Goal: Navigation & Orientation: Find specific page/section

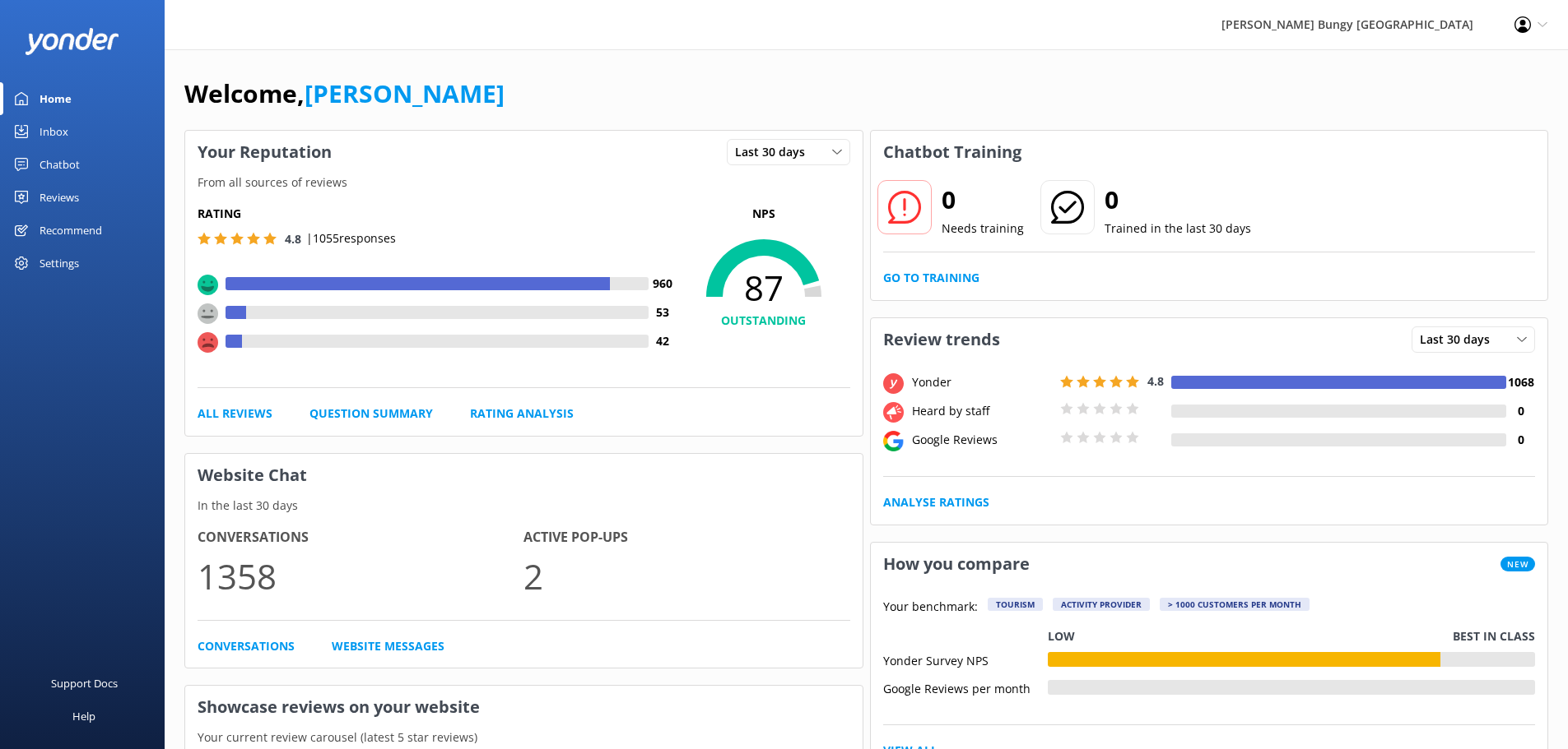
click at [1550, 23] on div "Profile Settings Logout" at bounding box center [1531, 25] width 74 height 49
click at [1034, 69] on div "Welcome, [PERSON_NAME] Your Reputation Last 30 days Last 7 days Last 30 days Fr…" at bounding box center [866, 731] width 1403 height 1364
click at [72, 262] on div "Settings" at bounding box center [60, 263] width 40 height 33
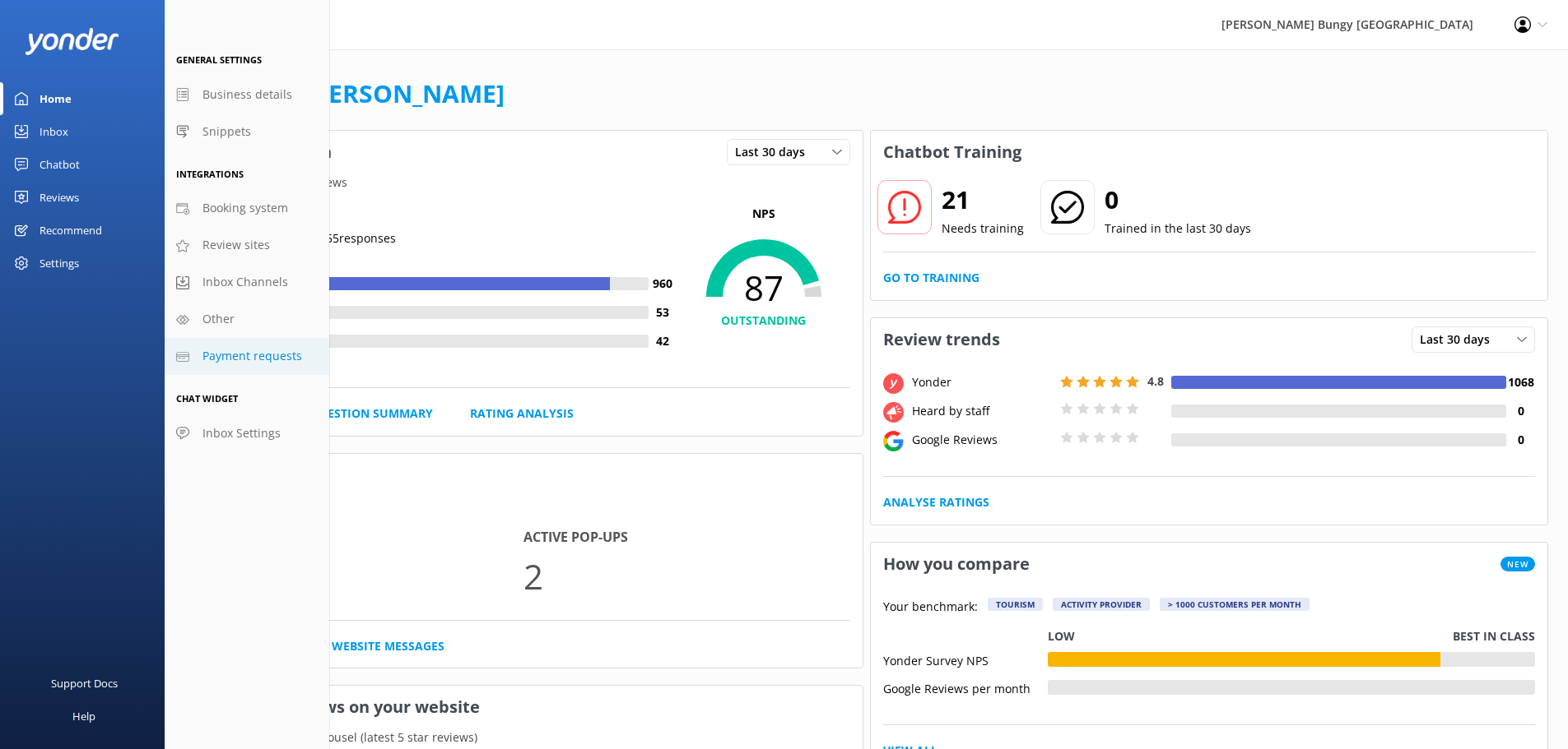
click at [248, 365] on span "Payment requests" at bounding box center [252, 356] width 99 height 18
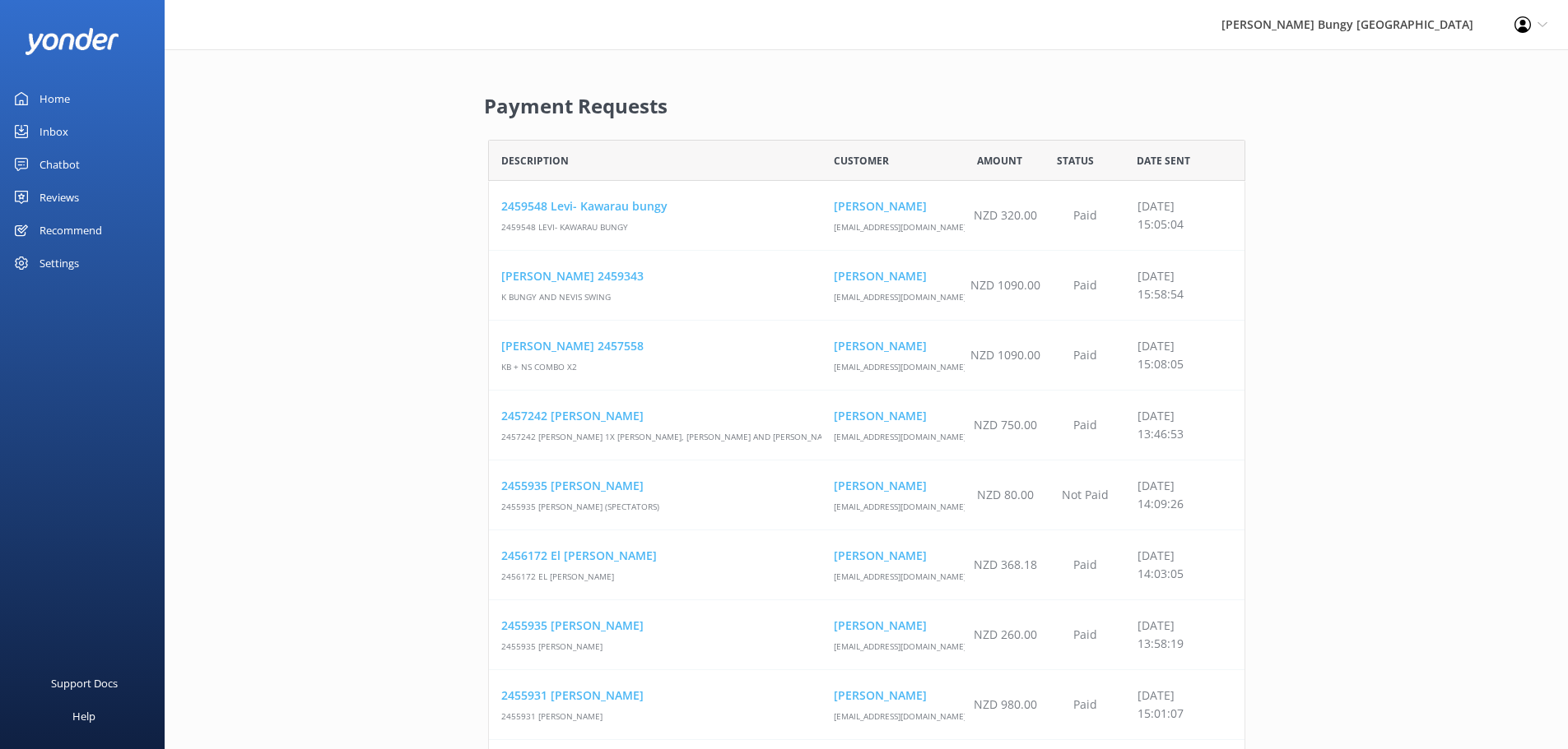
scroll to position [122189, 745]
click at [44, 260] on div "Settings" at bounding box center [60, 263] width 40 height 33
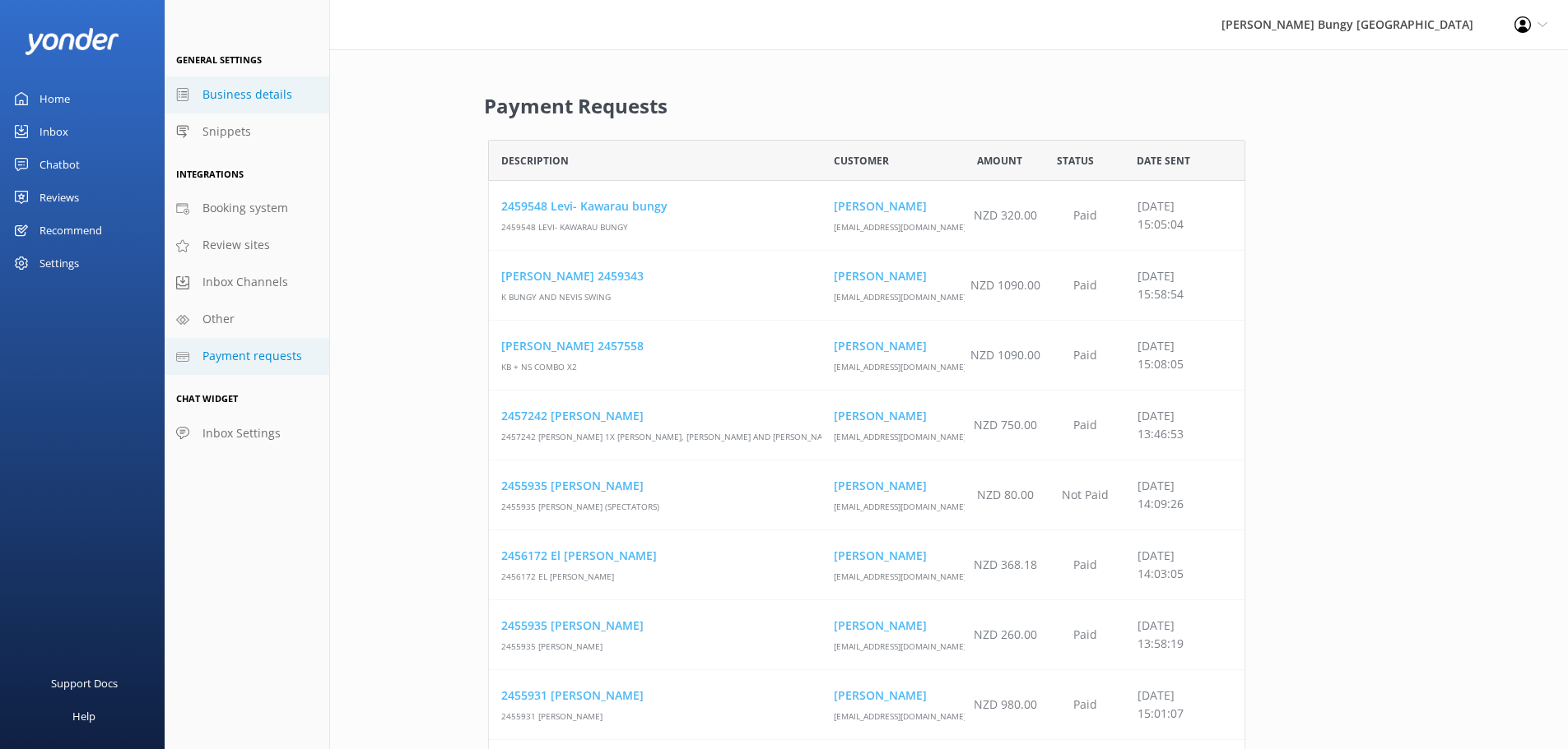
click at [244, 96] on span "Business details" at bounding box center [247, 94] width 90 height 18
select select "Pacific/[GEOGRAPHIC_DATA]"
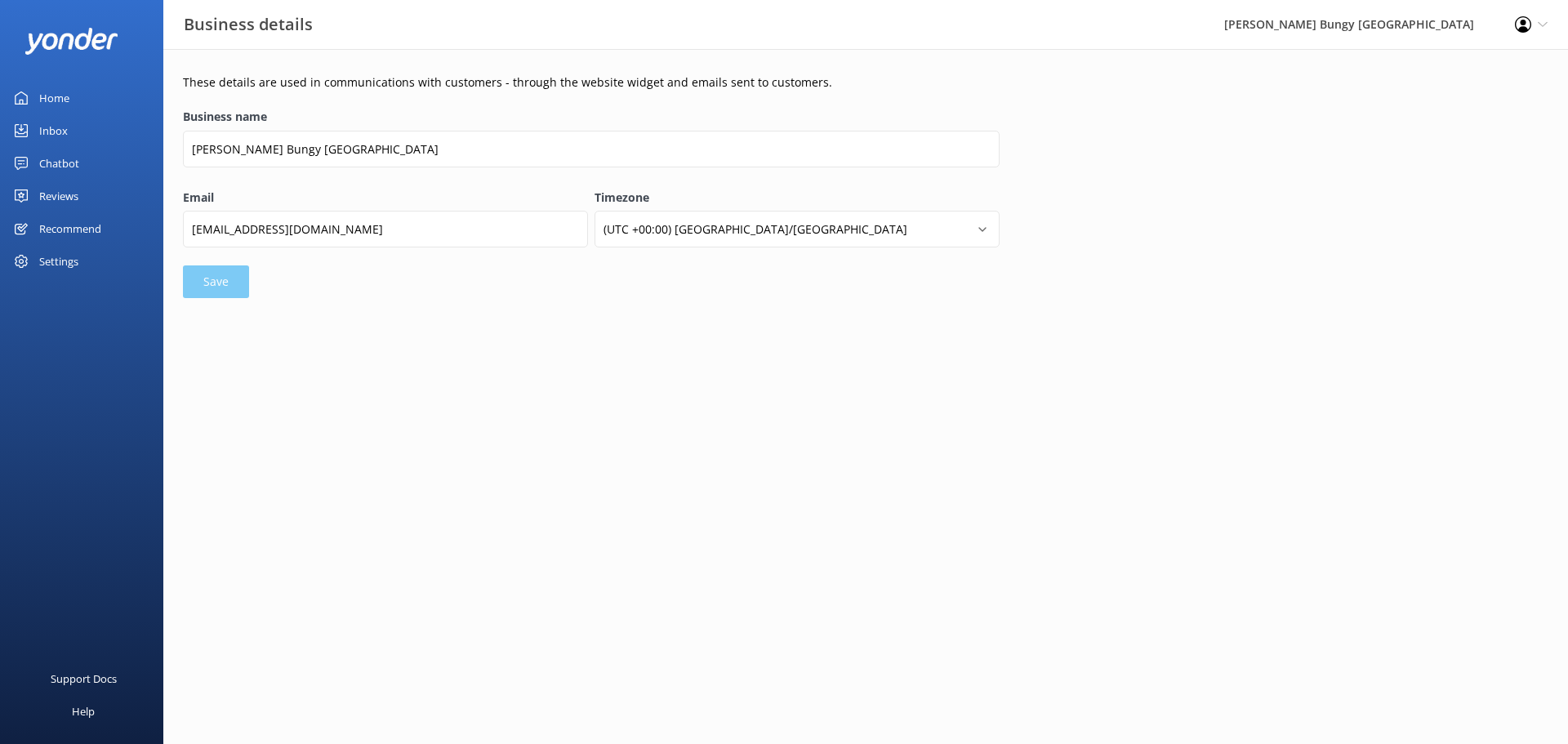
click at [59, 259] on div "Settings" at bounding box center [59, 261] width 39 height 33
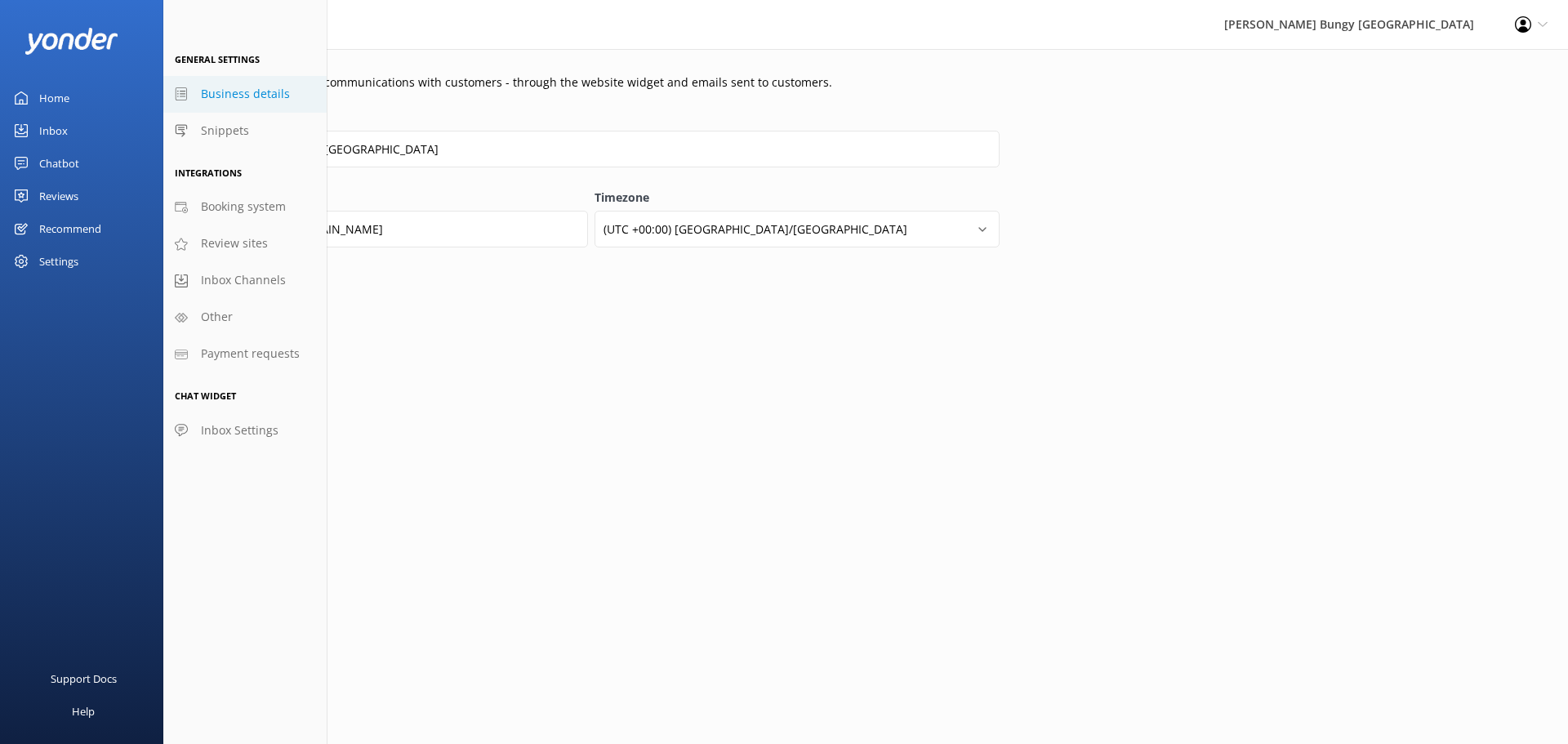
click at [56, 99] on div "Home" at bounding box center [55, 98] width 30 height 33
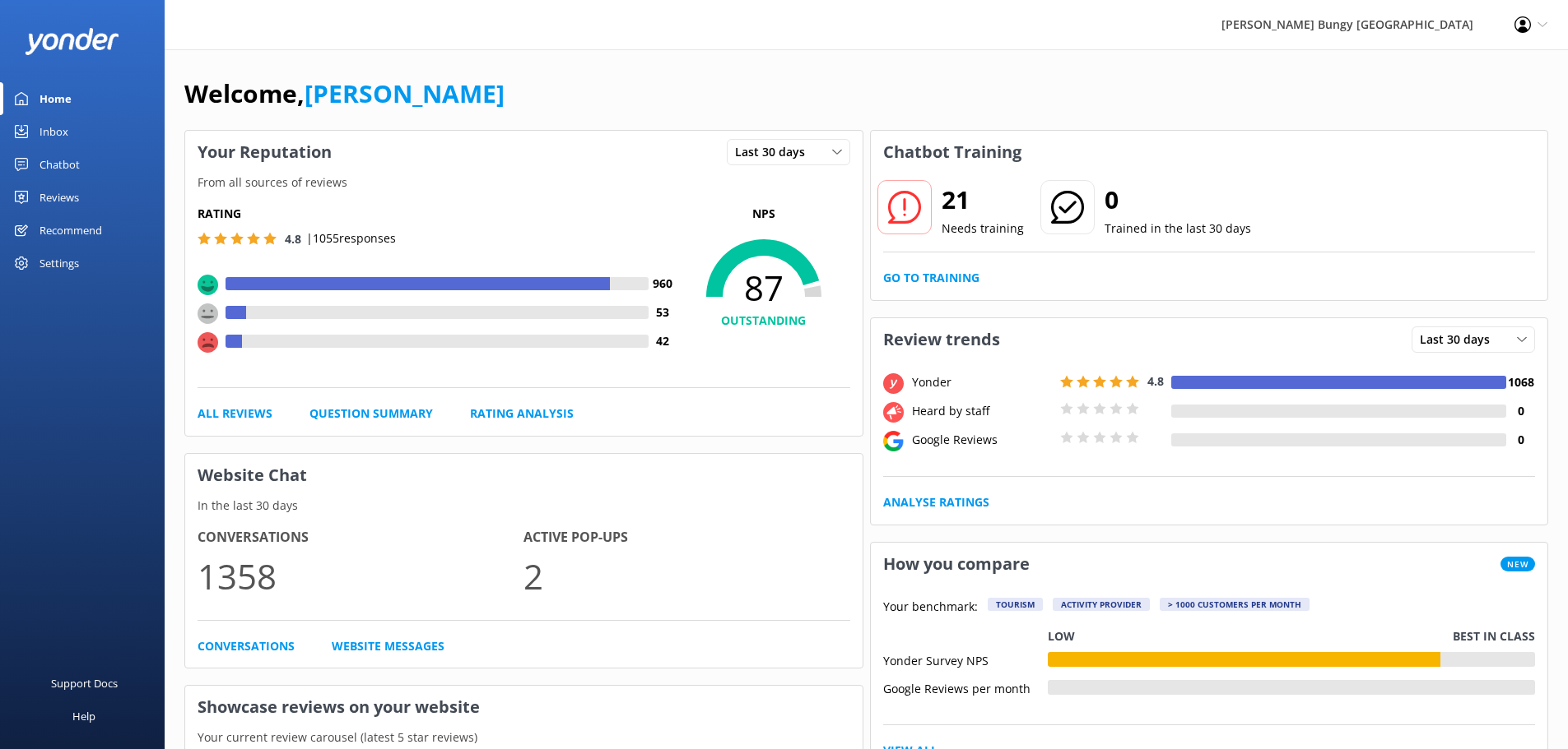
click at [60, 129] on div "Inbox" at bounding box center [54, 132] width 28 height 33
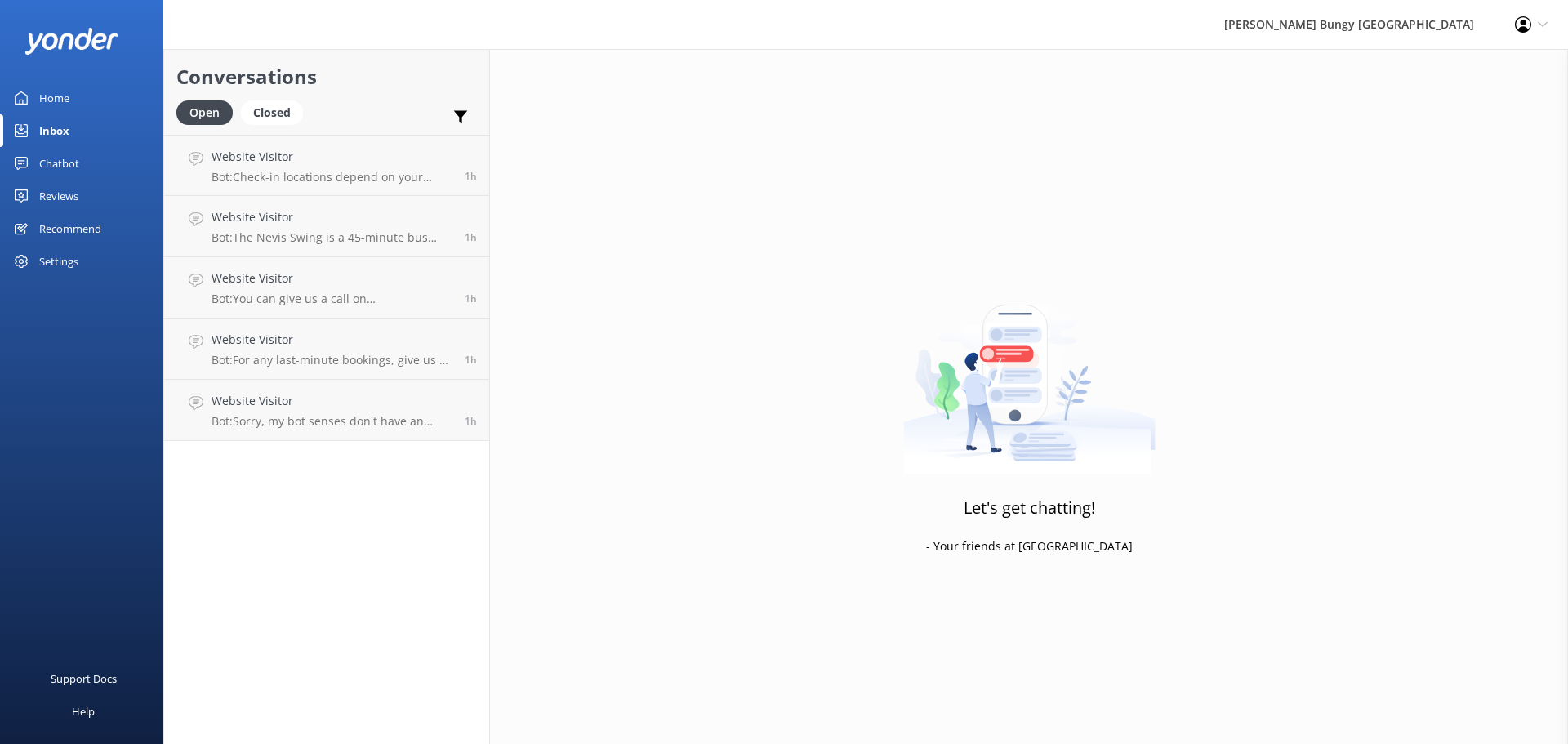
click at [70, 163] on div "Chatbot" at bounding box center [59, 163] width 40 height 33
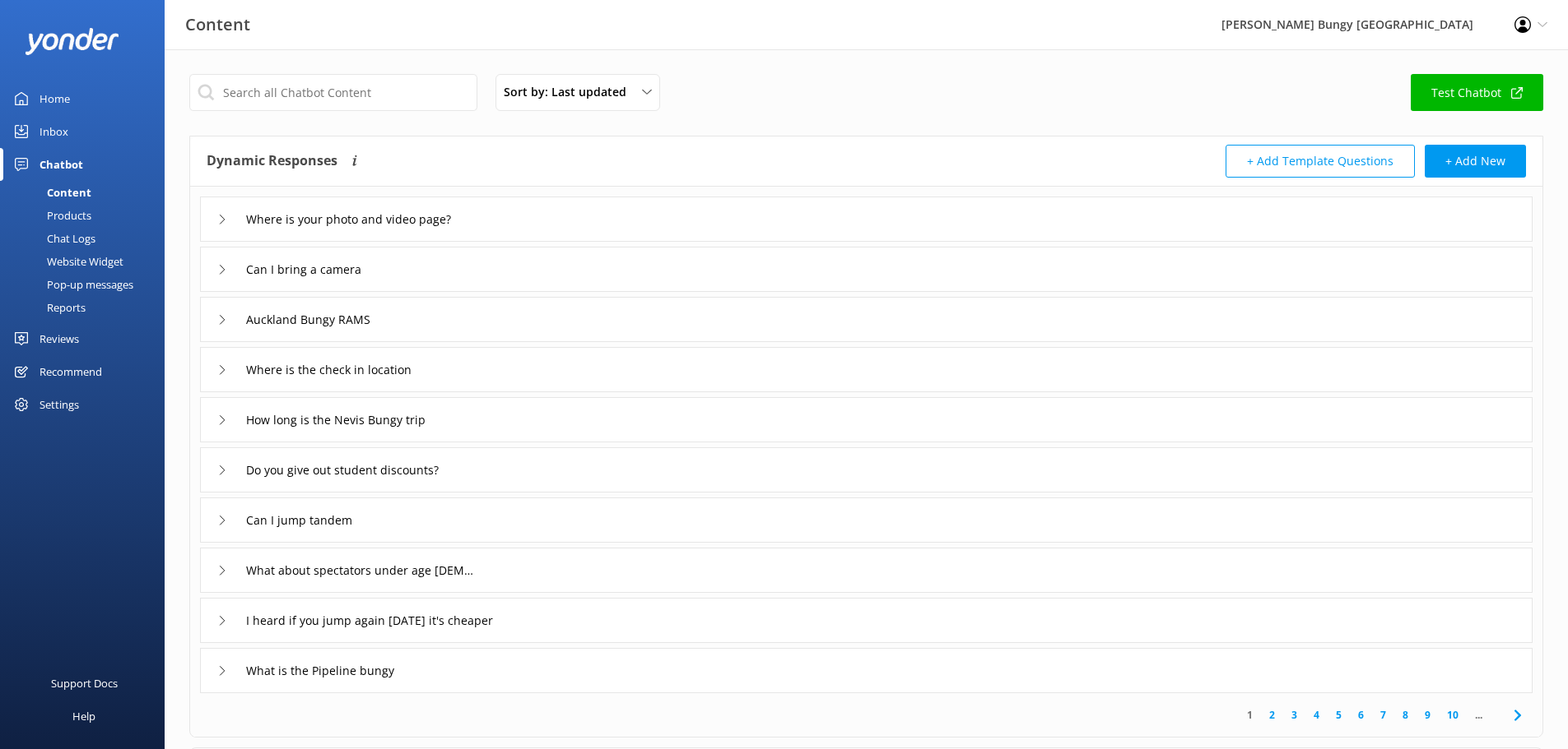
click at [72, 342] on div "Reviews" at bounding box center [60, 339] width 40 height 33
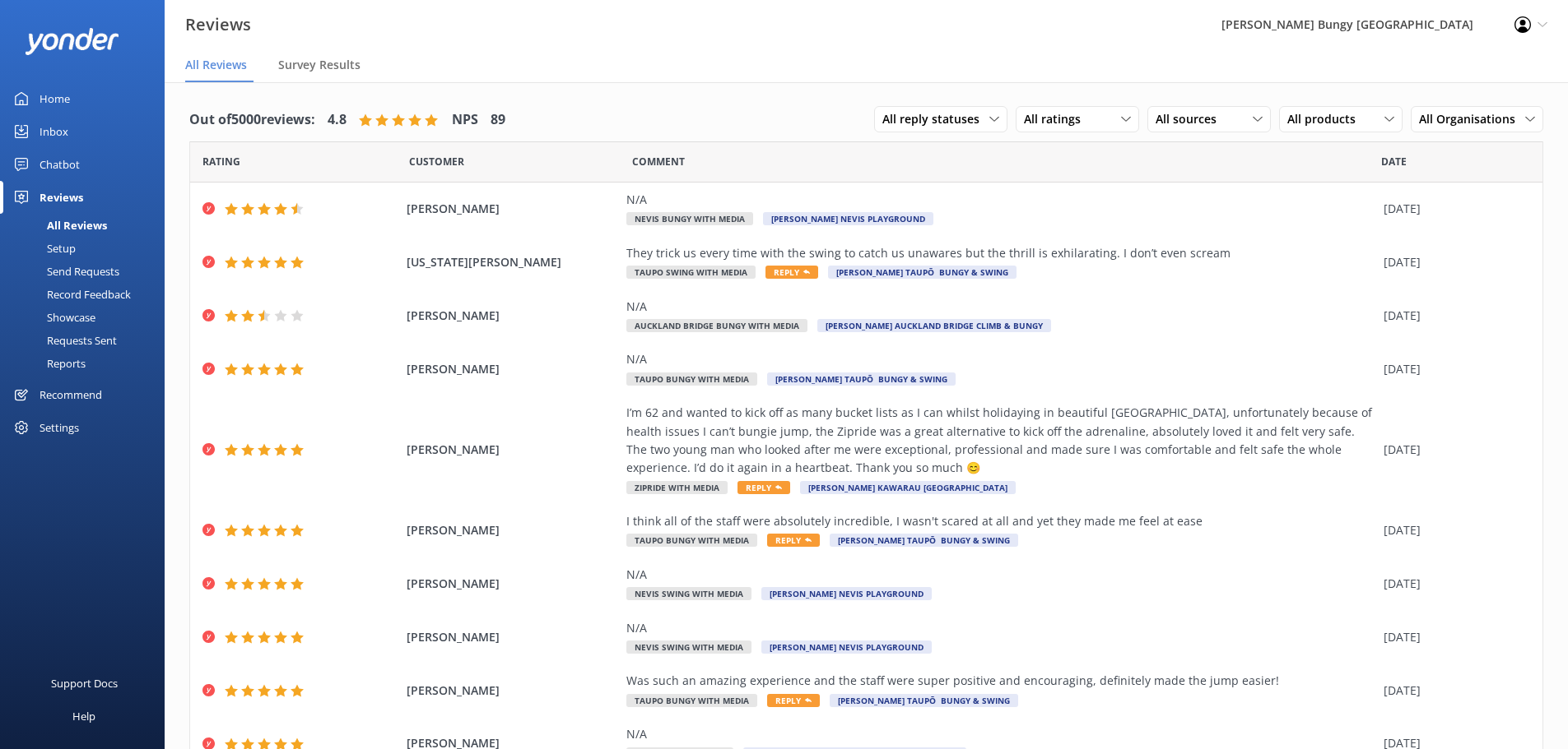
click at [74, 396] on div "Recommend" at bounding box center [71, 395] width 63 height 33
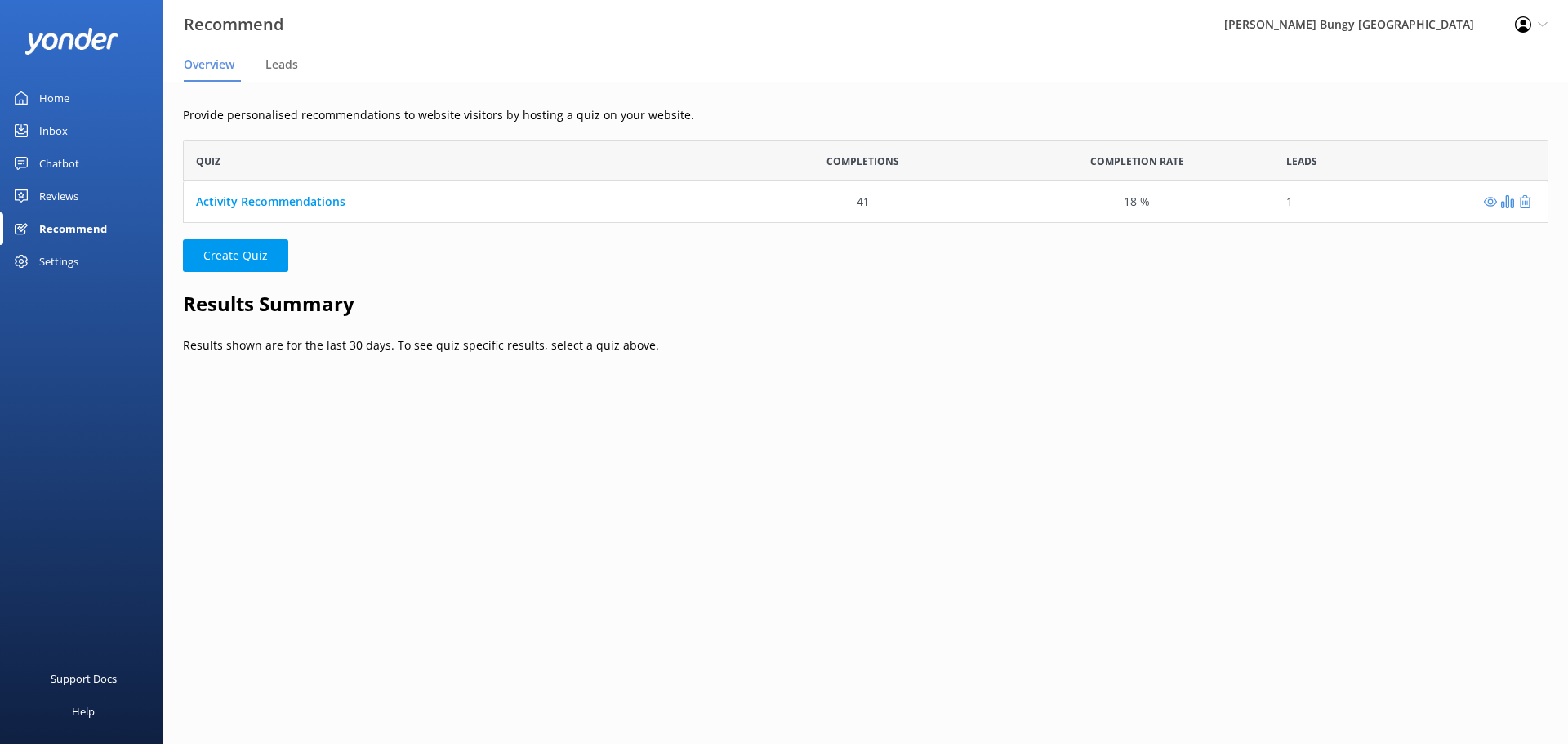
scroll to position [13, 13]
click at [63, 259] on div "Settings" at bounding box center [59, 261] width 39 height 33
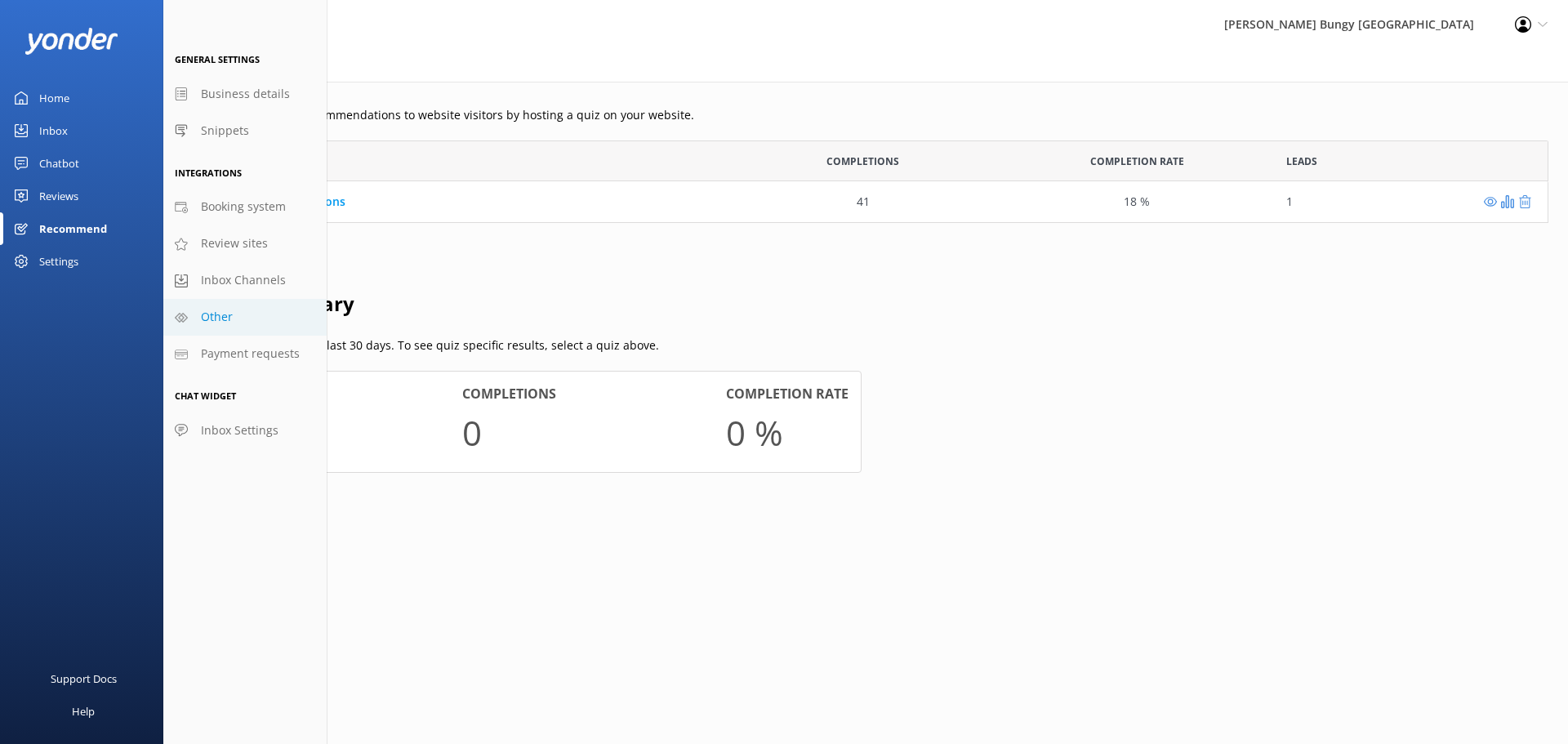
click at [230, 322] on span "Other" at bounding box center [217, 317] width 32 height 18
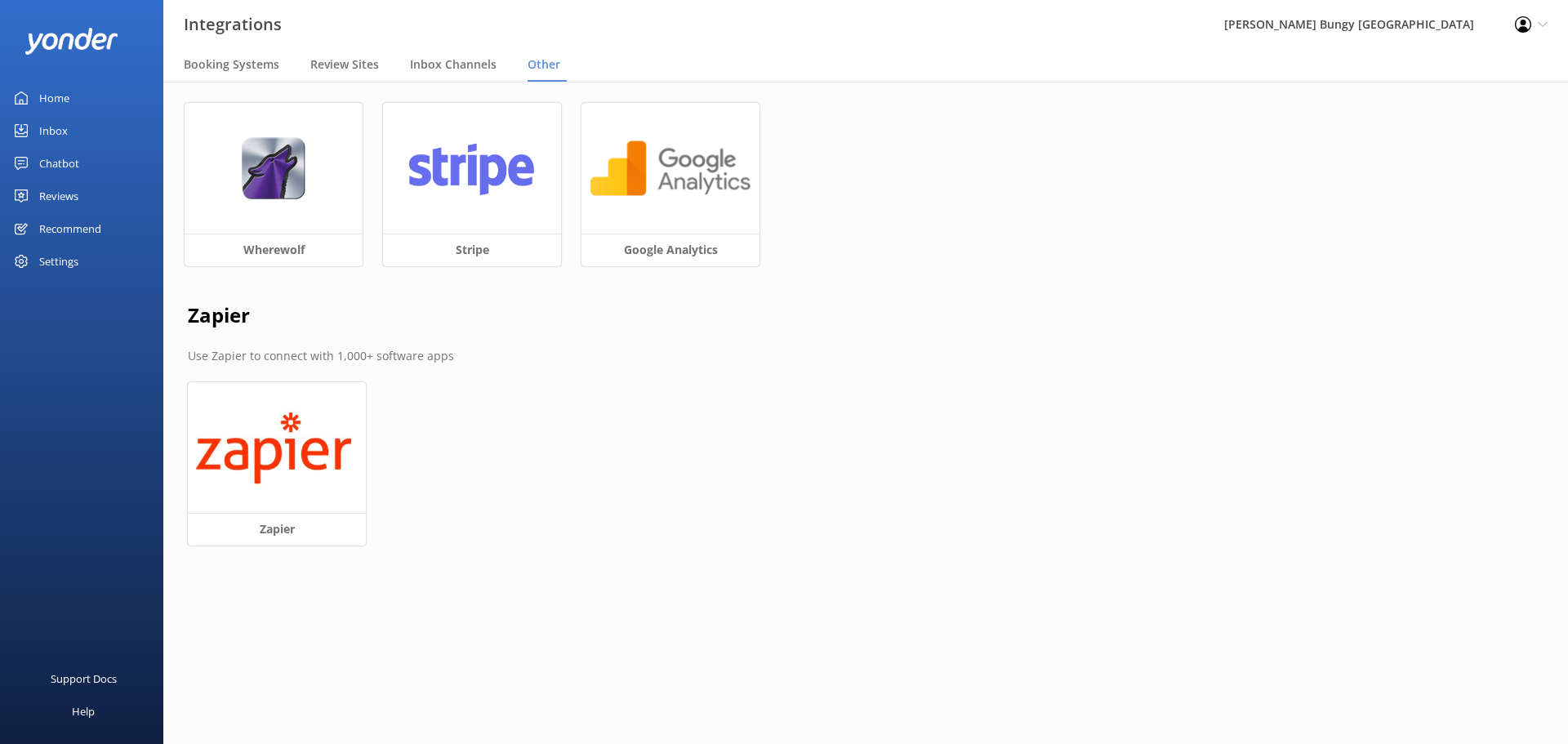
click at [47, 259] on div "Settings" at bounding box center [59, 261] width 39 height 33
